Goal: Information Seeking & Learning: Understand process/instructions

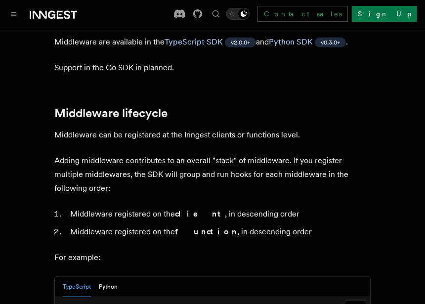
scroll to position [816, 0]
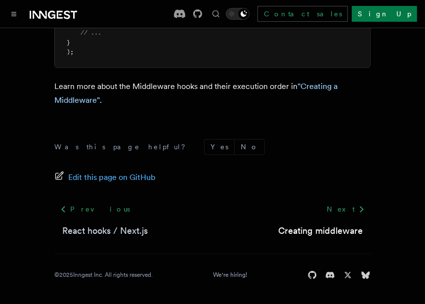
click at [96, 232] on link "React hooks / Next.js" at bounding box center [105, 231] width 86 height 14
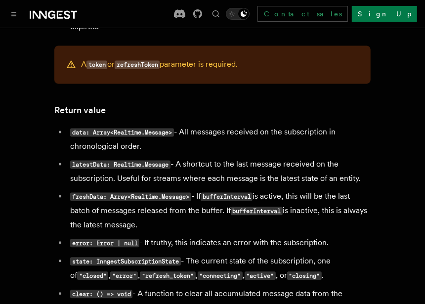
scroll to position [1078, 0]
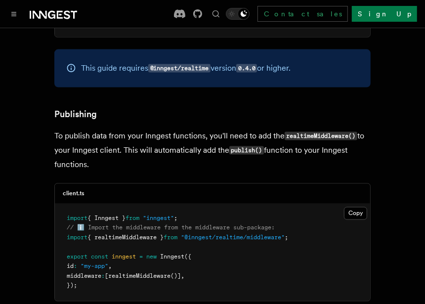
scroll to position [719, 0]
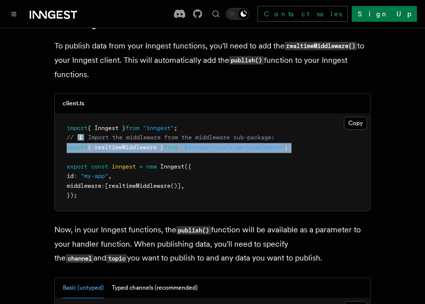
drag, startPoint x: 150, startPoint y: 180, endPoint x: 36, endPoint y: 170, distance: 115.2
copy code "import { realtimeMiddleware } from "@inngest/realtime/middleware" ;"
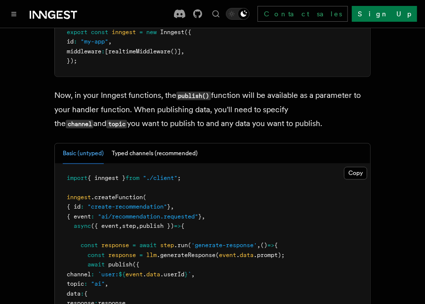
scroll to position [898, 0]
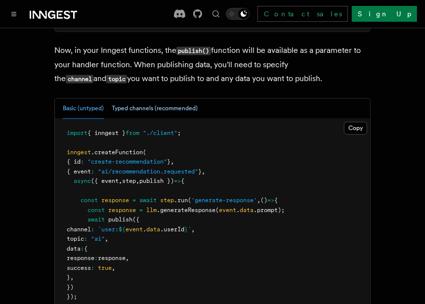
click at [163, 119] on button "Typed channels (recommended)" at bounding box center [155, 108] width 86 height 20
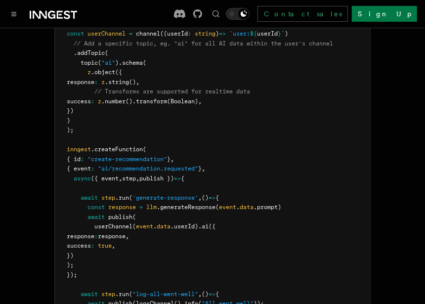
scroll to position [1348, 0]
